Goal: Transaction & Acquisition: Purchase product/service

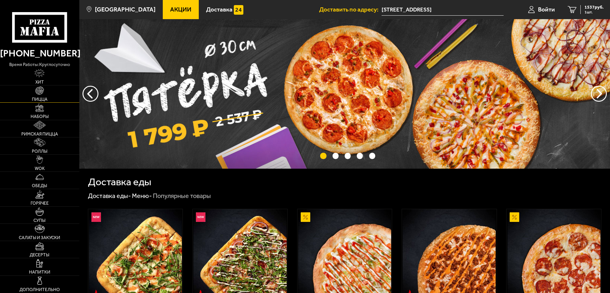
click at [48, 92] on link "Пицца" at bounding box center [39, 93] width 79 height 17
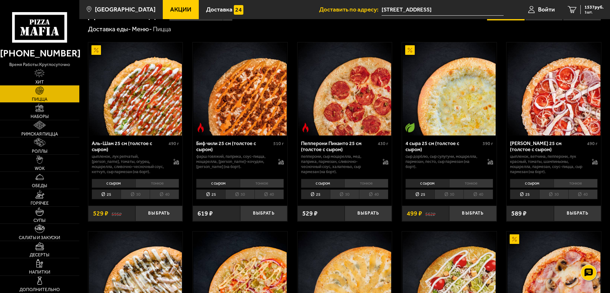
scroll to position [32, 0]
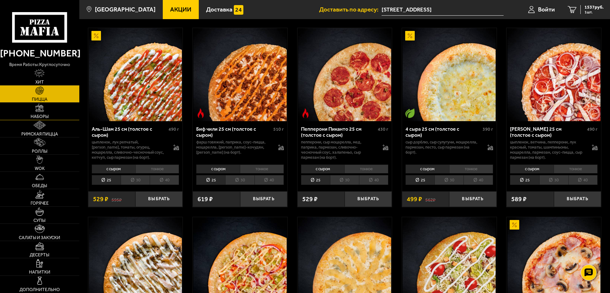
click at [44, 112] on img at bounding box center [39, 108] width 9 height 9
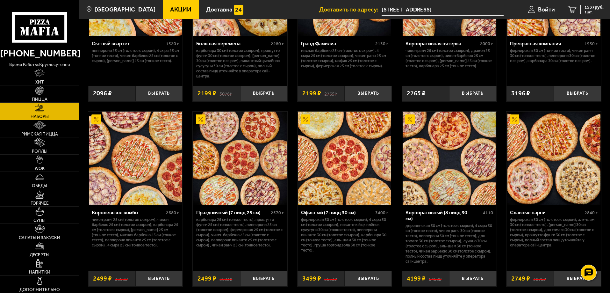
scroll to position [924, 0]
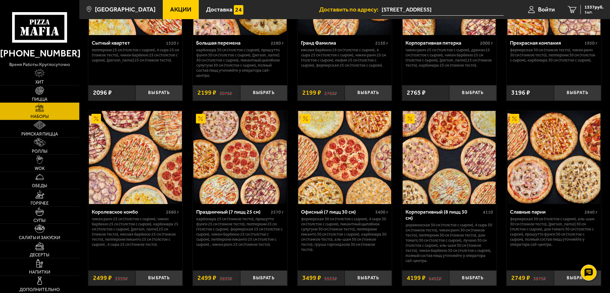
click at [119, 154] on img at bounding box center [135, 157] width 93 height 93
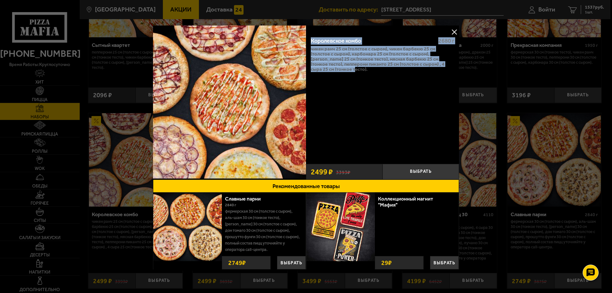
drag, startPoint x: 331, startPoint y: 72, endPoint x: 310, endPoint y: 41, distance: 37.0
click at [310, 41] on div "Королевское комбо 2680 г Чикен Ранч 25 см (толстое с сыром), Чикен Барбекю 25 с…" at bounding box center [382, 96] width 153 height 129
copy div "Королевское комбо 2680 г Чикен Ранч 25 см (толстое с сыром), Чикен Барбекю 25 с…"
click at [451, 29] on button at bounding box center [454, 32] width 10 height 10
